Goal: Task Accomplishment & Management: Manage account settings

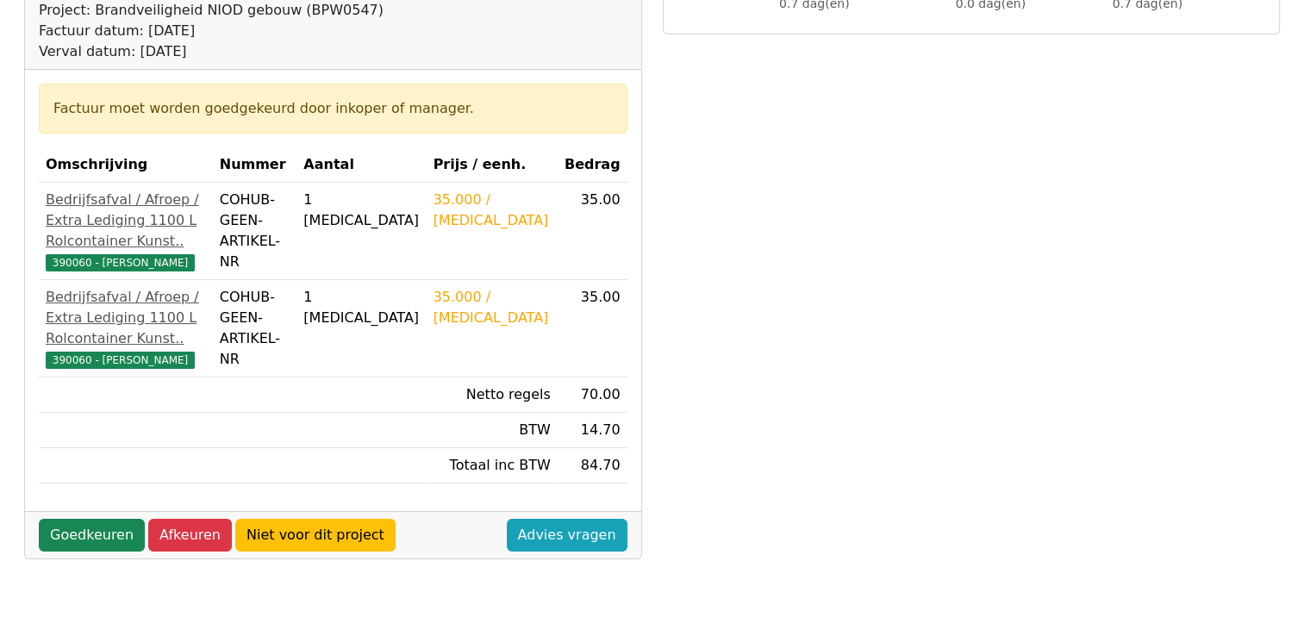
scroll to position [258, 0]
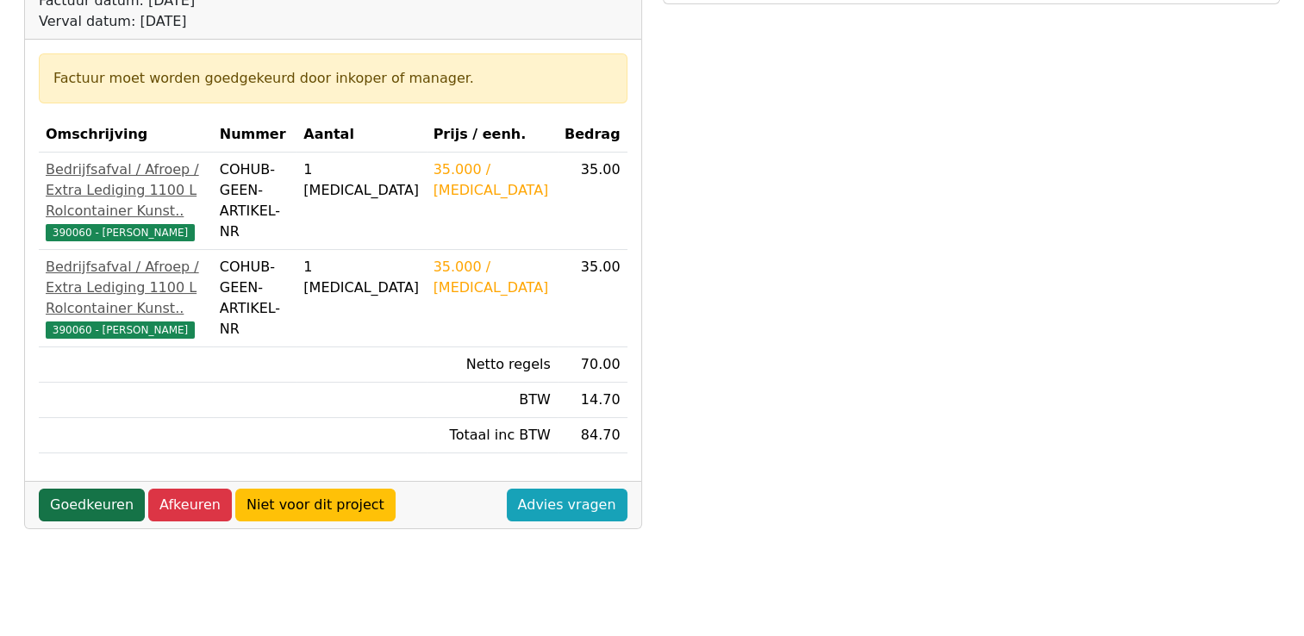
click at [100, 521] on link "Goedkeuren" at bounding box center [92, 505] width 106 height 33
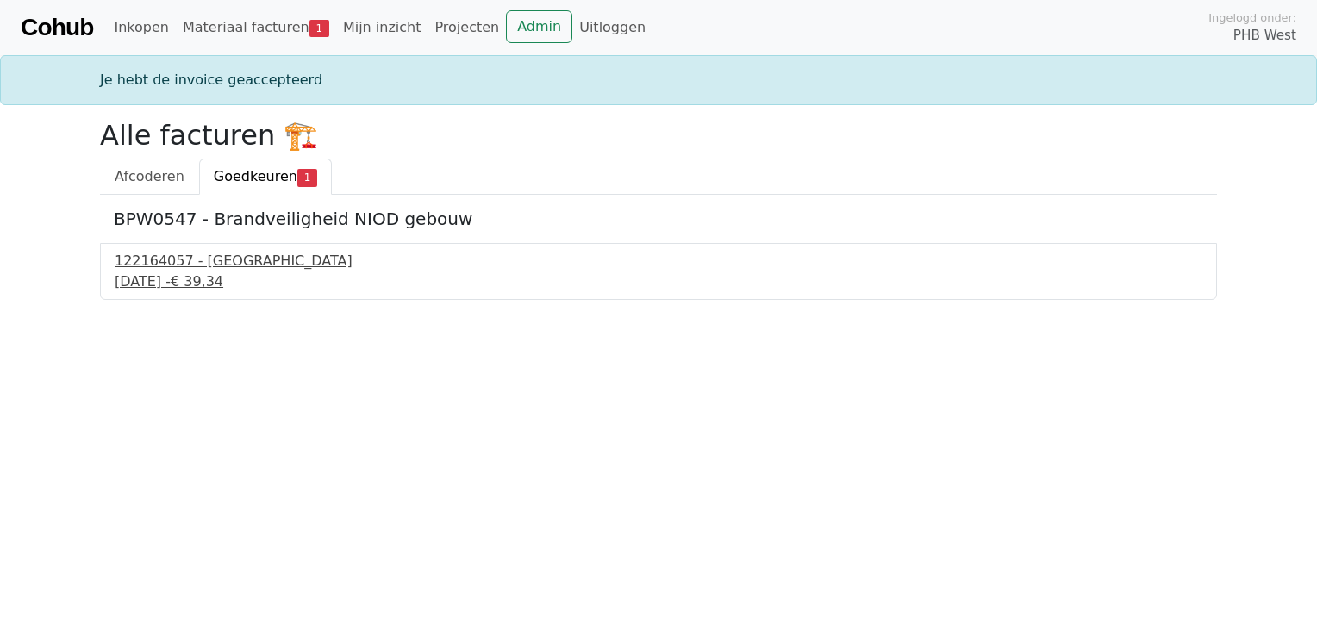
click at [226, 268] on div "122164057 - [GEOGRAPHIC_DATA]" at bounding box center [658, 261] width 1087 height 21
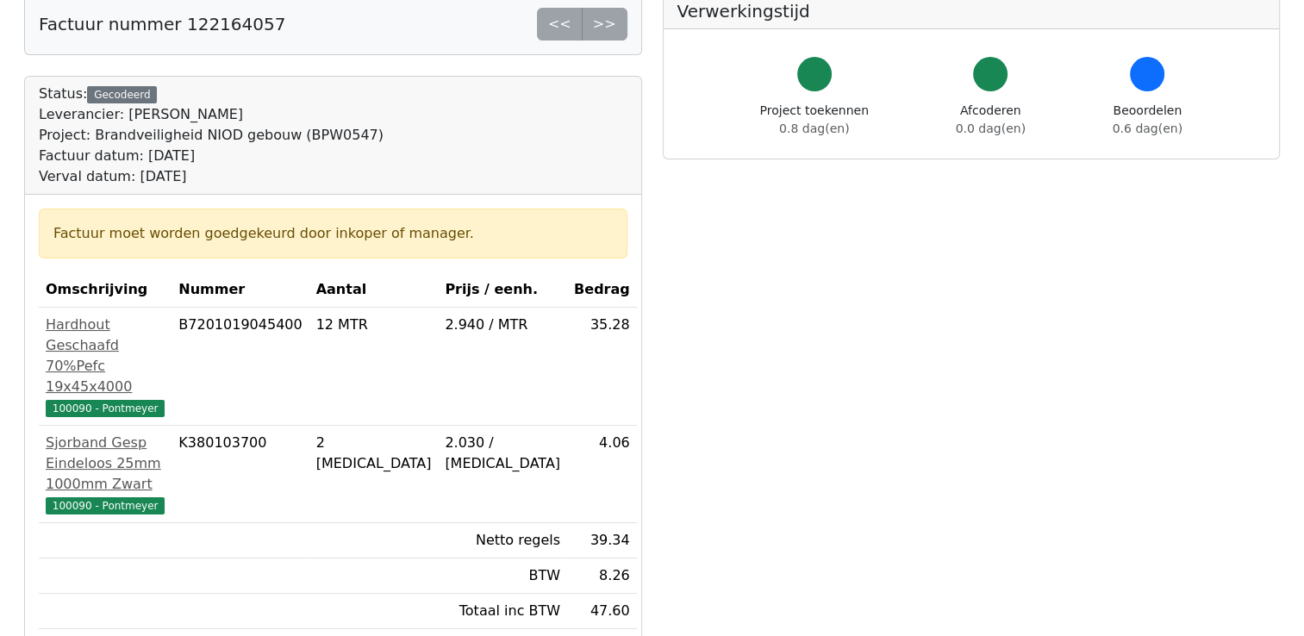
scroll to position [172, 0]
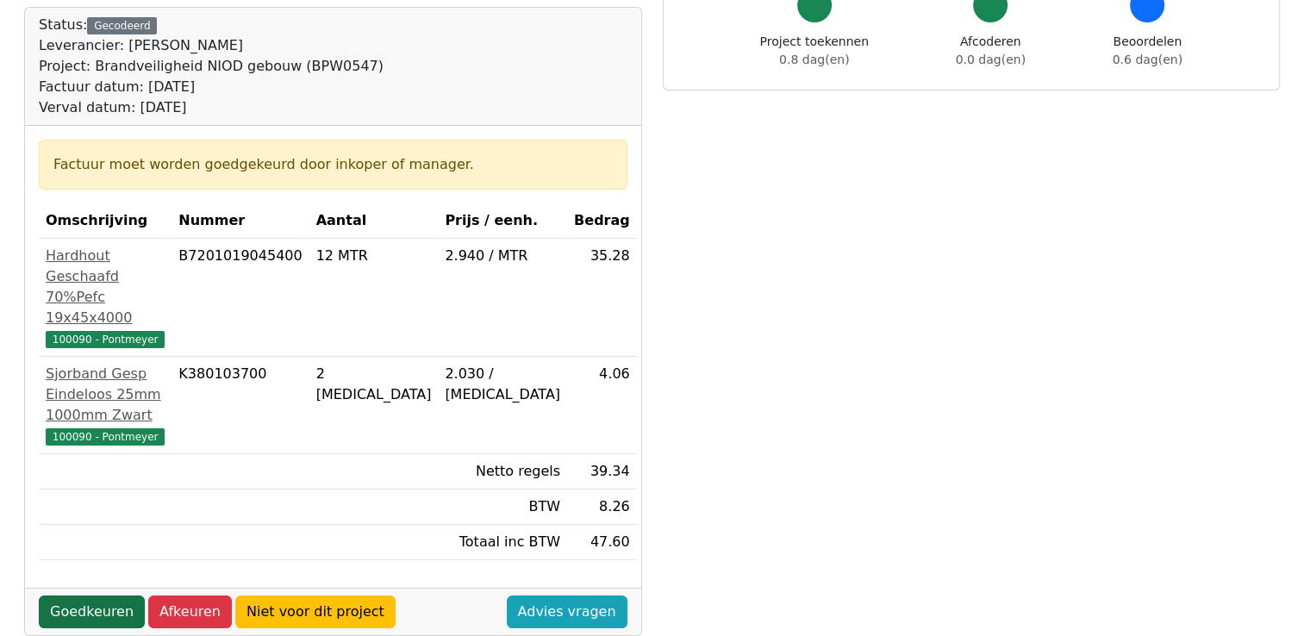
click at [89, 595] on link "Goedkeuren" at bounding box center [92, 611] width 106 height 33
